Goal: Information Seeking & Learning: Learn about a topic

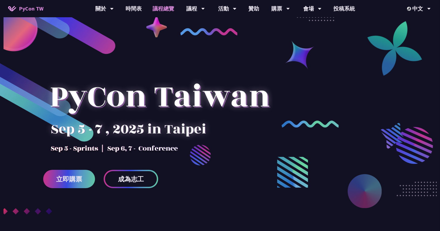
click at [163, 8] on link "議程總覽" at bounding box center [163, 8] width 32 height 17
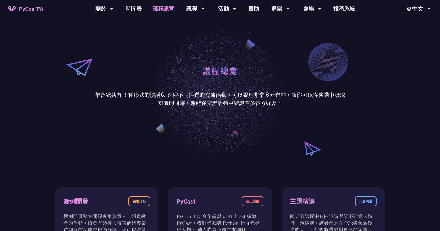
scroll to position [65, 0]
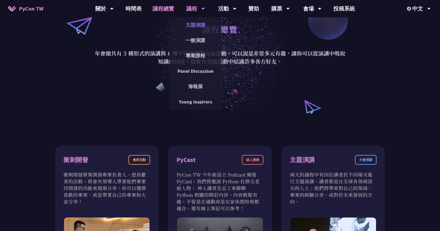
click at [202, 22] on link "主題演講" at bounding box center [196, 25] width 52 height 13
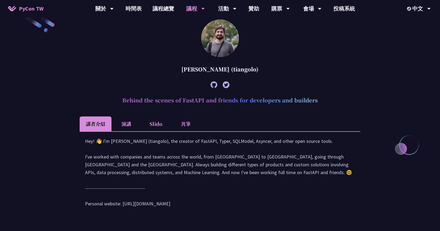
scroll to position [162, 0]
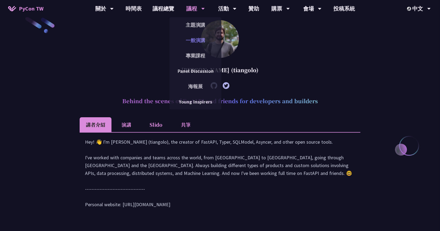
click at [202, 38] on link "一般演講" at bounding box center [196, 40] width 52 height 13
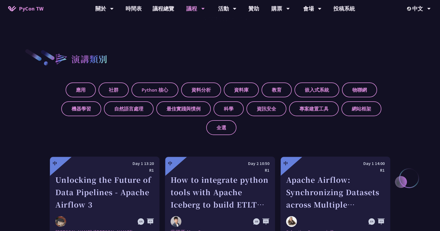
scroll to position [259, 0]
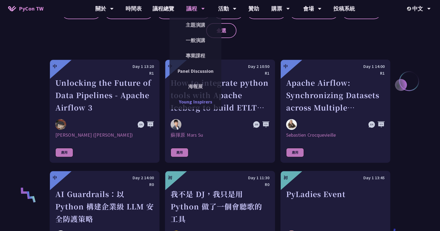
click at [199, 104] on link "Young Inspirers" at bounding box center [196, 102] width 52 height 13
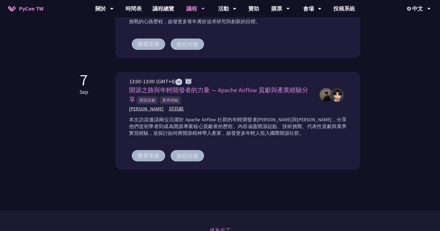
scroll to position [292, 0]
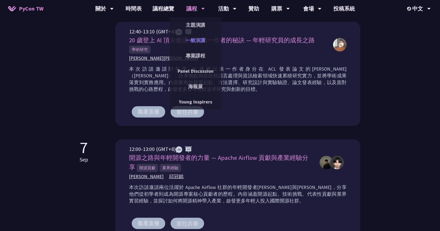
click at [198, 42] on link "一般演講" at bounding box center [196, 40] width 52 height 13
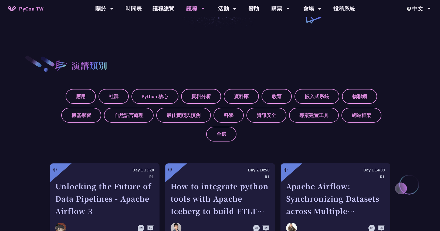
scroll to position [227, 0]
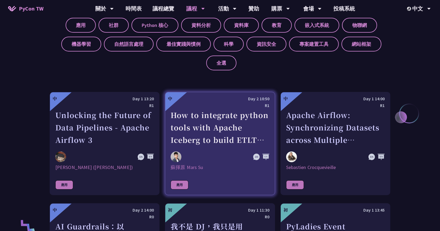
click at [222, 119] on div "How to integrate python tools with Apache Iceberg to build ETLT pipeline on Shi…" at bounding box center [220, 127] width 99 height 37
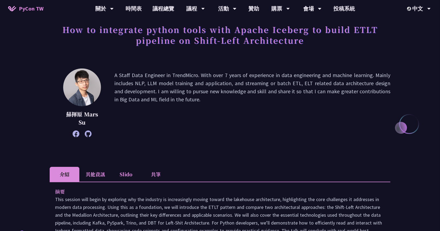
scroll to position [32, 0]
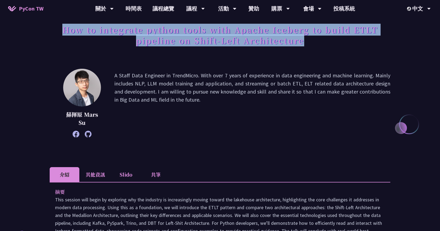
drag, startPoint x: 60, startPoint y: 30, endPoint x: 351, endPoint y: 38, distance: 290.4
click at [351, 38] on h1 "How to integrate python tools with Apache Iceberg to build ETLT pipeline on Shi…" at bounding box center [220, 35] width 341 height 27
drag, startPoint x: 54, startPoint y: 42, endPoint x: 43, endPoint y: 43, distance: 11.1
click at [54, 43] on h1 "How to integrate python tools with Apache Iceberg to build ETLT pipeline on Shi…" at bounding box center [220, 35] width 341 height 27
click at [94, 42] on h1 "How to integrate python tools with Apache Iceberg to build ETLT pipeline on Shi…" at bounding box center [220, 35] width 341 height 27
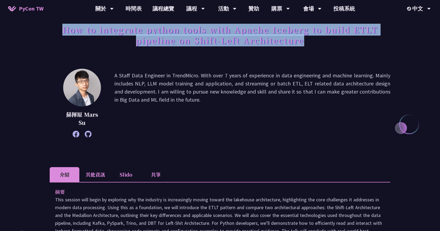
drag, startPoint x: 65, startPoint y: 31, endPoint x: 332, endPoint y: 48, distance: 268.1
click at [332, 48] on h1 "How to integrate python tools with Apache Iceberg to build ETLT pipeline on Shi…" at bounding box center [220, 35] width 341 height 27
copy h1 "How to integrate python tools with Apache Iceberg to build ETLT pipeline on Shi…"
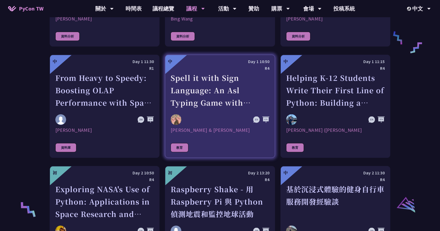
scroll to position [875, 0]
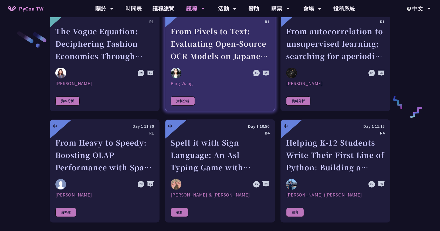
click at [233, 70] on div at bounding box center [205, 73] width 69 height 11
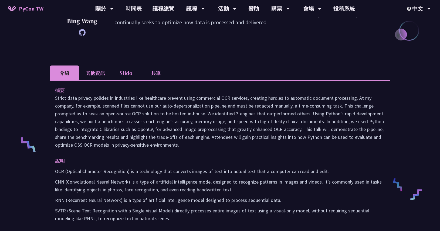
scroll to position [130, 0]
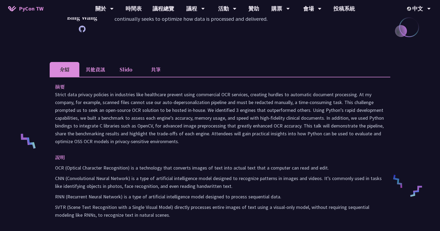
click at [86, 69] on li "其他資訊" at bounding box center [95, 69] width 32 height 15
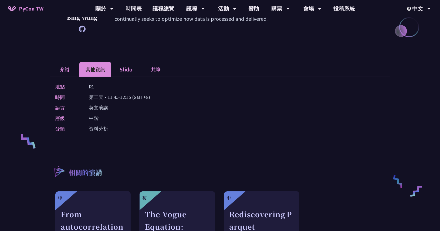
click at [65, 68] on li "介紹" at bounding box center [65, 69] width 30 height 15
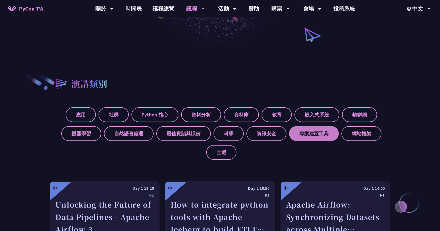
scroll to position [185, 0]
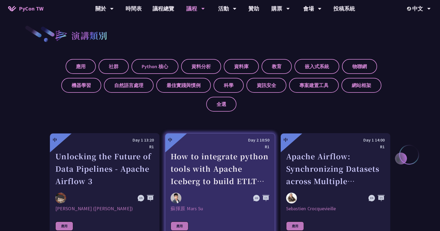
click at [248, 146] on div "R1" at bounding box center [220, 147] width 99 height 7
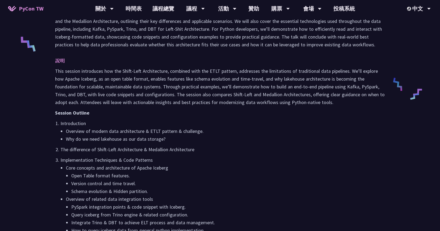
scroll to position [162, 0]
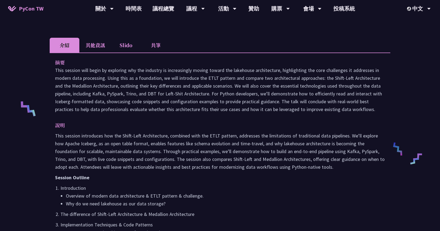
click at [95, 44] on li "其他資訊" at bounding box center [95, 45] width 32 height 15
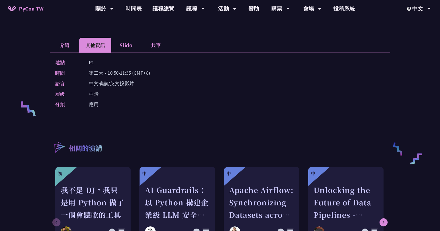
click at [71, 42] on li "介紹" at bounding box center [65, 45] width 30 height 15
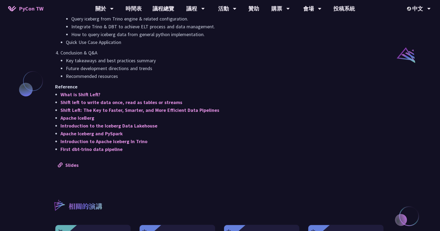
scroll to position [551, 0]
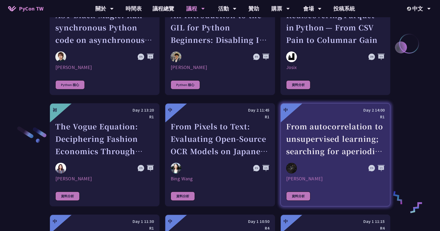
scroll to position [769, 0]
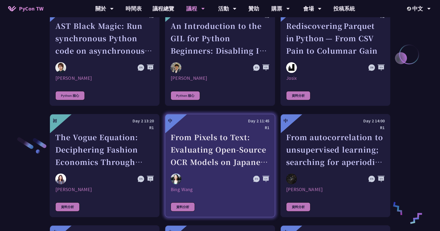
click at [238, 131] on div "From Pixels to Text: Evaluating Open-Source OCR Models on Japanese Medical Docu…" at bounding box center [220, 149] width 99 height 37
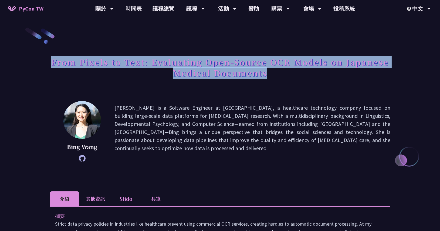
drag, startPoint x: 52, startPoint y: 61, endPoint x: 265, endPoint y: 79, distance: 213.8
click at [265, 79] on h1 "From Pixels to Text: Evaluating Open-Source OCR Models on Japanese Medical Docu…" at bounding box center [220, 67] width 341 height 27
copy h1 "From Pixels to Text: Evaluating Open-Source OCR Models on Japanese Medical Docu…"
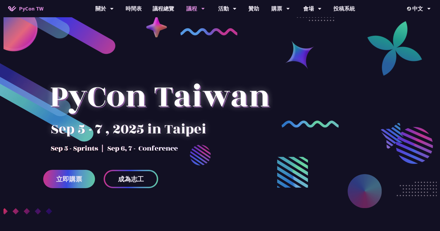
click at [192, 9] on div "議程" at bounding box center [196, 8] width 18 height 17
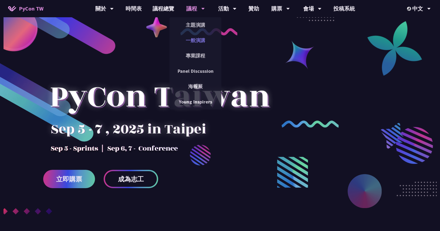
drag, startPoint x: 201, startPoint y: 48, endPoint x: 199, endPoint y: 42, distance: 5.3
click at [199, 45] on div "一般演講" at bounding box center [196, 40] width 52 height 15
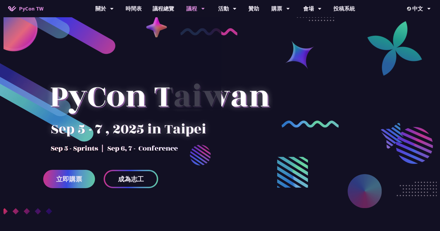
click at [199, 42] on link "一般演講" at bounding box center [196, 40] width 52 height 13
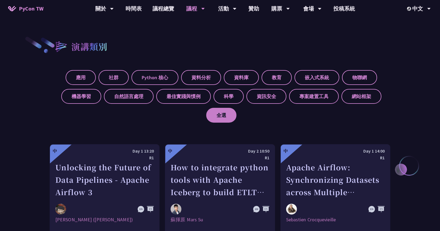
scroll to position [227, 0]
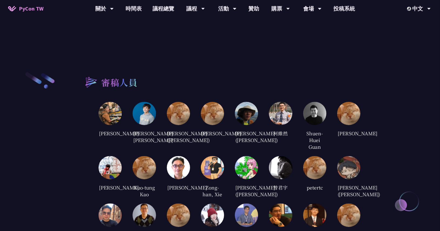
scroll to position [972, 0]
